Goal: Find specific page/section: Find specific page/section

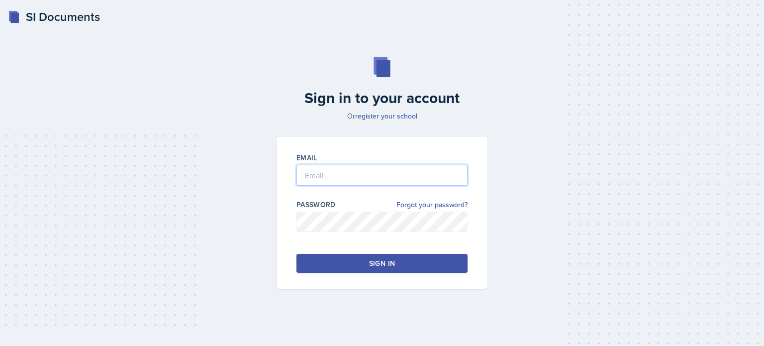
click at [360, 181] on input "email" at bounding box center [382, 175] width 171 height 21
type input "[EMAIL_ADDRESS][DOMAIN_NAME]"
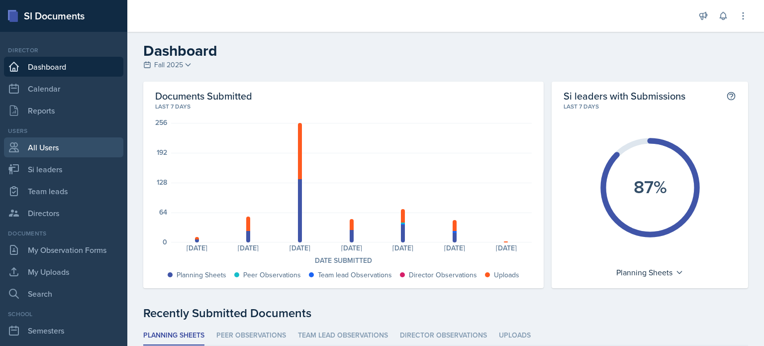
click at [47, 146] on link "All Users" at bounding box center [63, 147] width 119 height 20
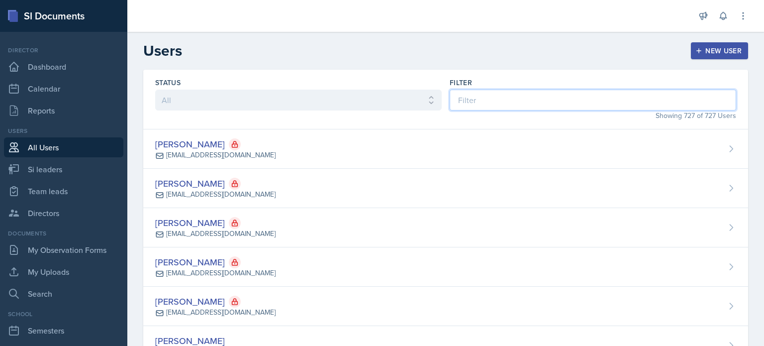
click at [512, 101] on input at bounding box center [593, 100] width 287 height 21
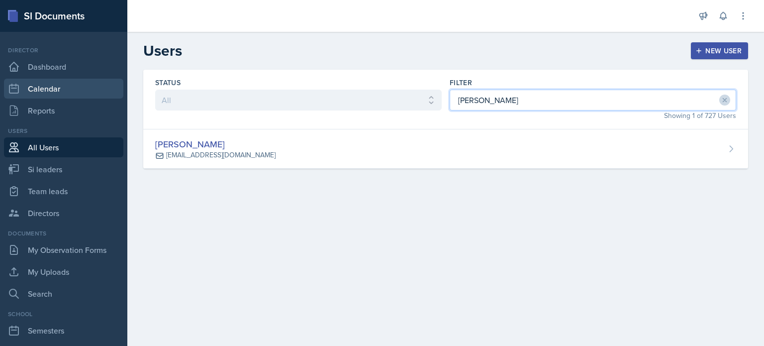
type input "[PERSON_NAME]"
click at [43, 90] on link "Calendar" at bounding box center [63, 89] width 119 height 20
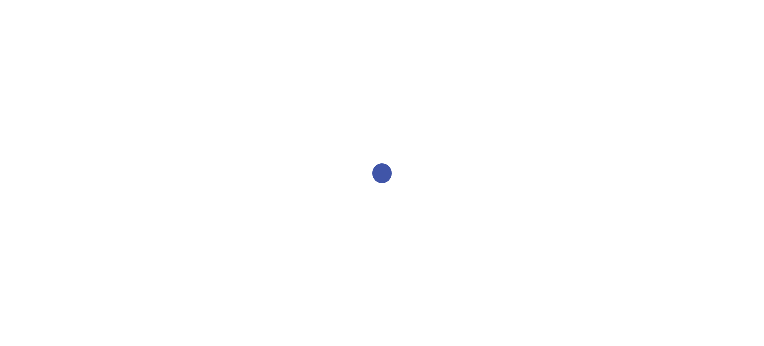
select select "2bed604d-1099-4043-b1bc-2365e8740244"
